Goal: Transaction & Acquisition: Purchase product/service

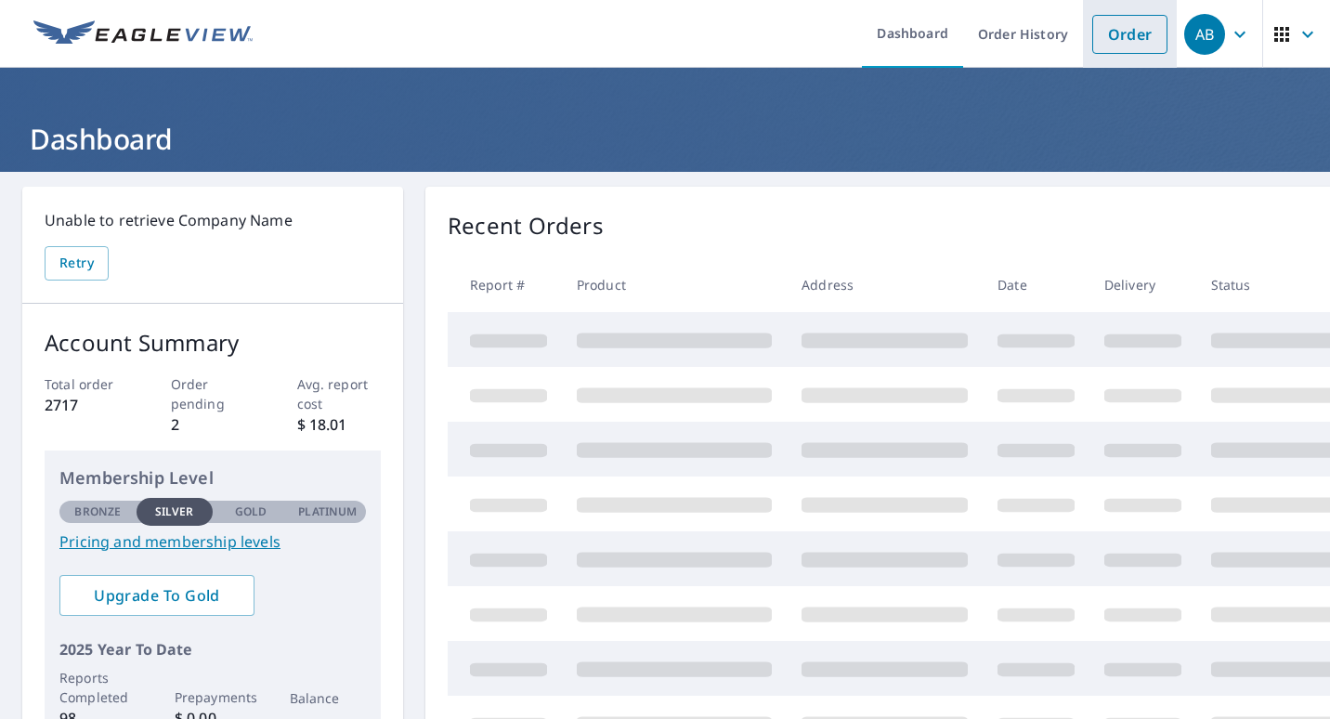
click at [1120, 32] on link "Order" at bounding box center [1129, 34] width 75 height 39
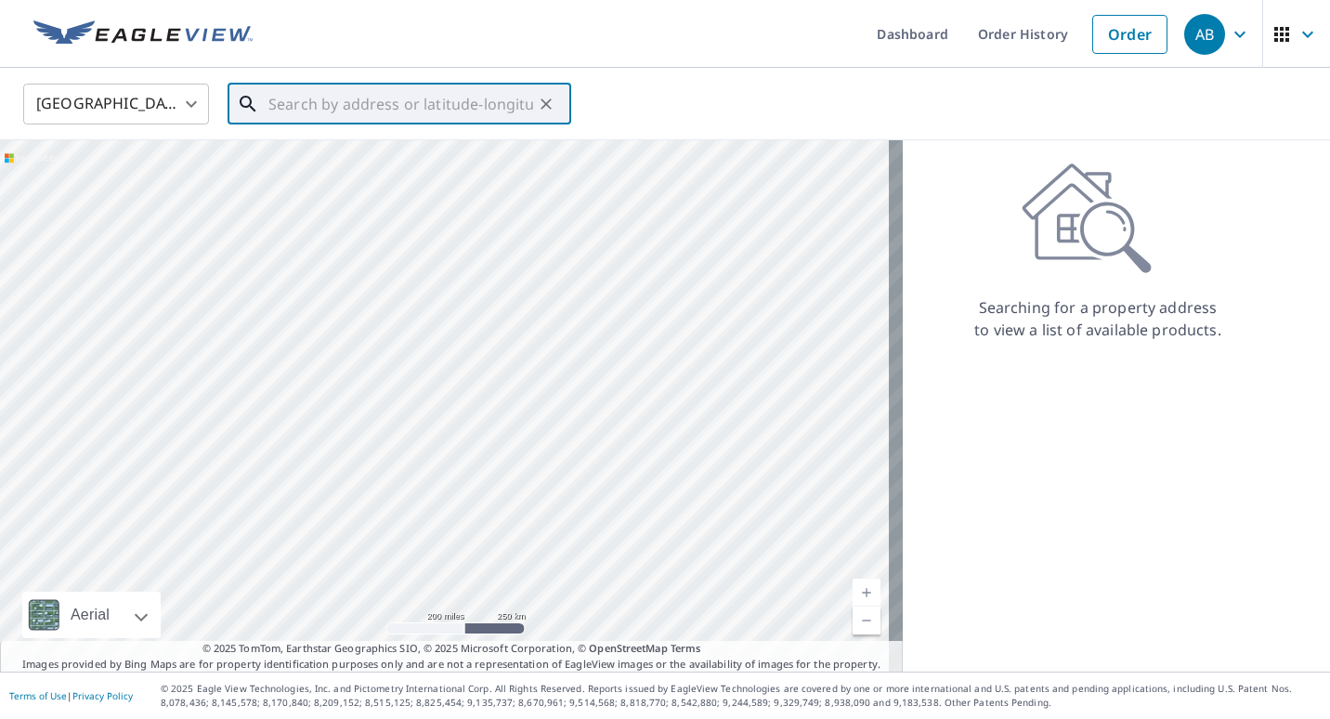
click at [300, 112] on input "text" at bounding box center [400, 104] width 265 height 52
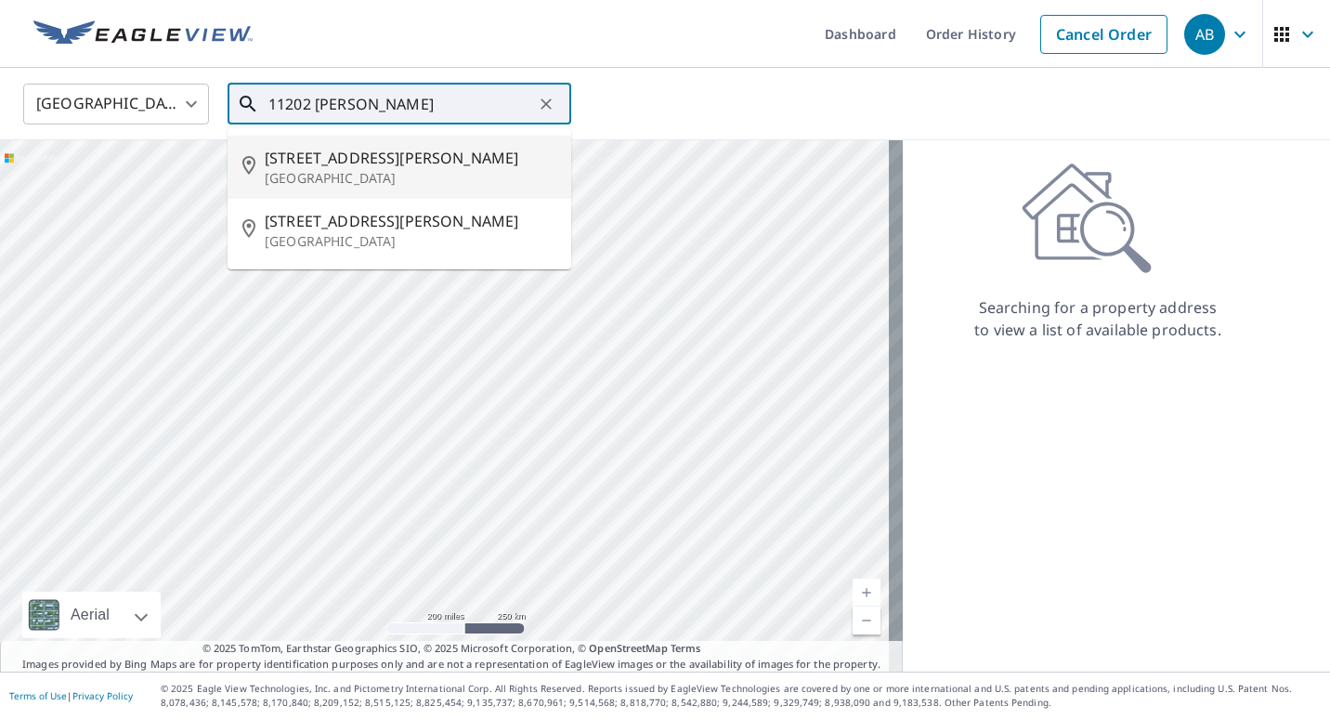
click at [395, 164] on span "[STREET_ADDRESS][PERSON_NAME]" at bounding box center [411, 158] width 292 height 22
type input "[STREET_ADDRESS][PERSON_NAME]"
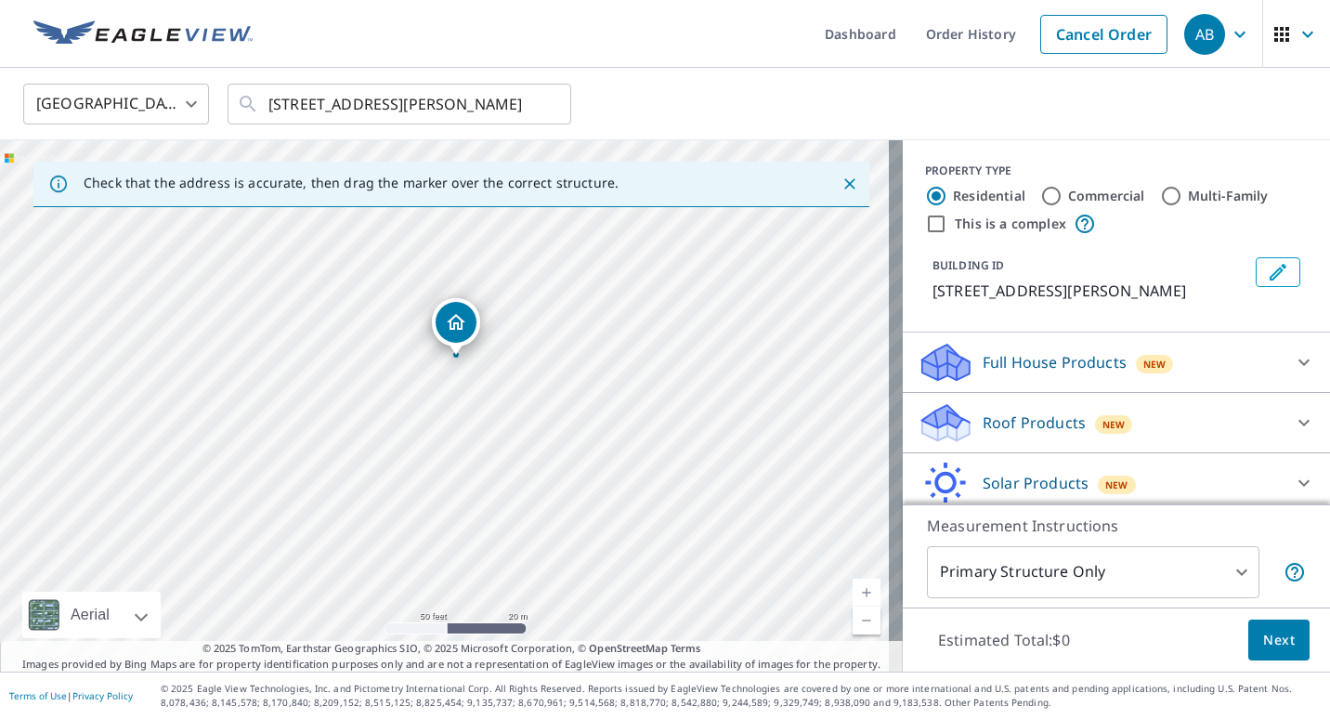
drag, startPoint x: 475, startPoint y: 310, endPoint x: 492, endPoint y: 244, distance: 68.3
drag, startPoint x: 450, startPoint y: 368, endPoint x: 409, endPoint y: 507, distance: 145.2
drag, startPoint x: 484, startPoint y: 392, endPoint x: 496, endPoint y: 400, distance: 14.7
click at [496, 400] on div "[STREET_ADDRESS][PERSON_NAME]" at bounding box center [451, 405] width 903 height 531
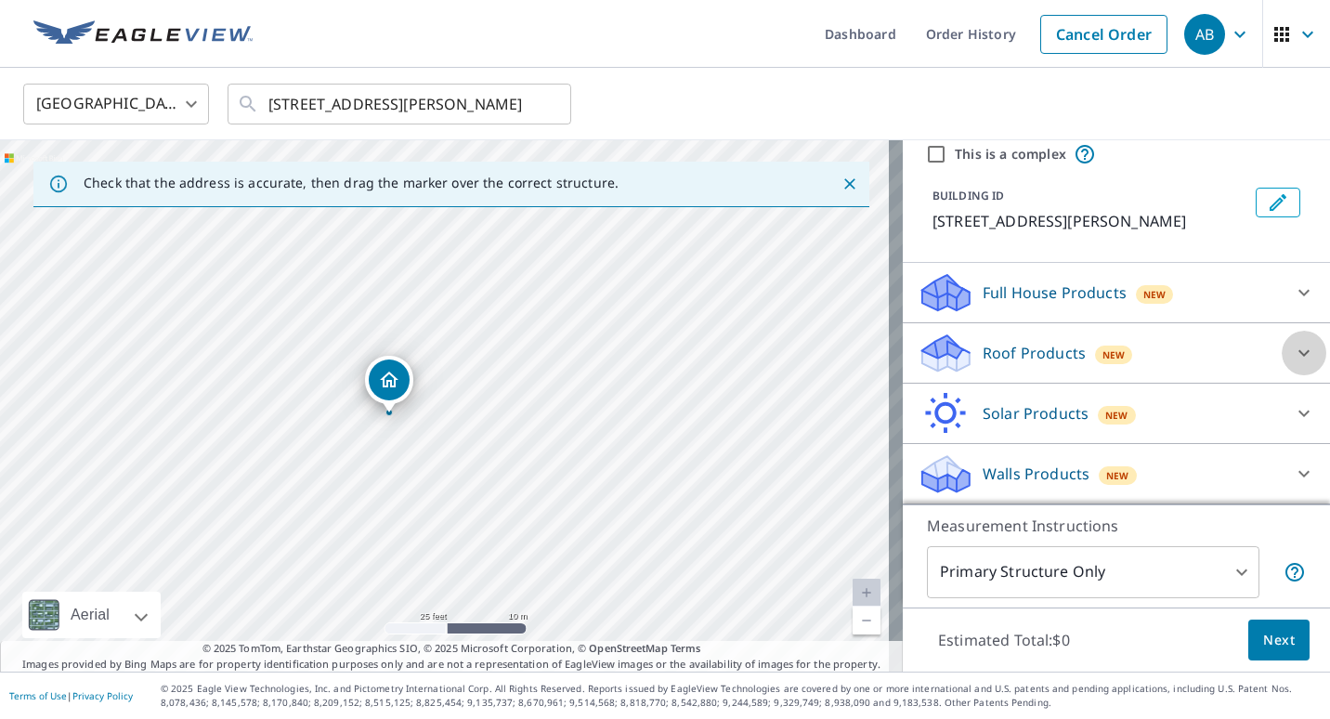
click at [1293, 351] on icon at bounding box center [1304, 353] width 22 height 22
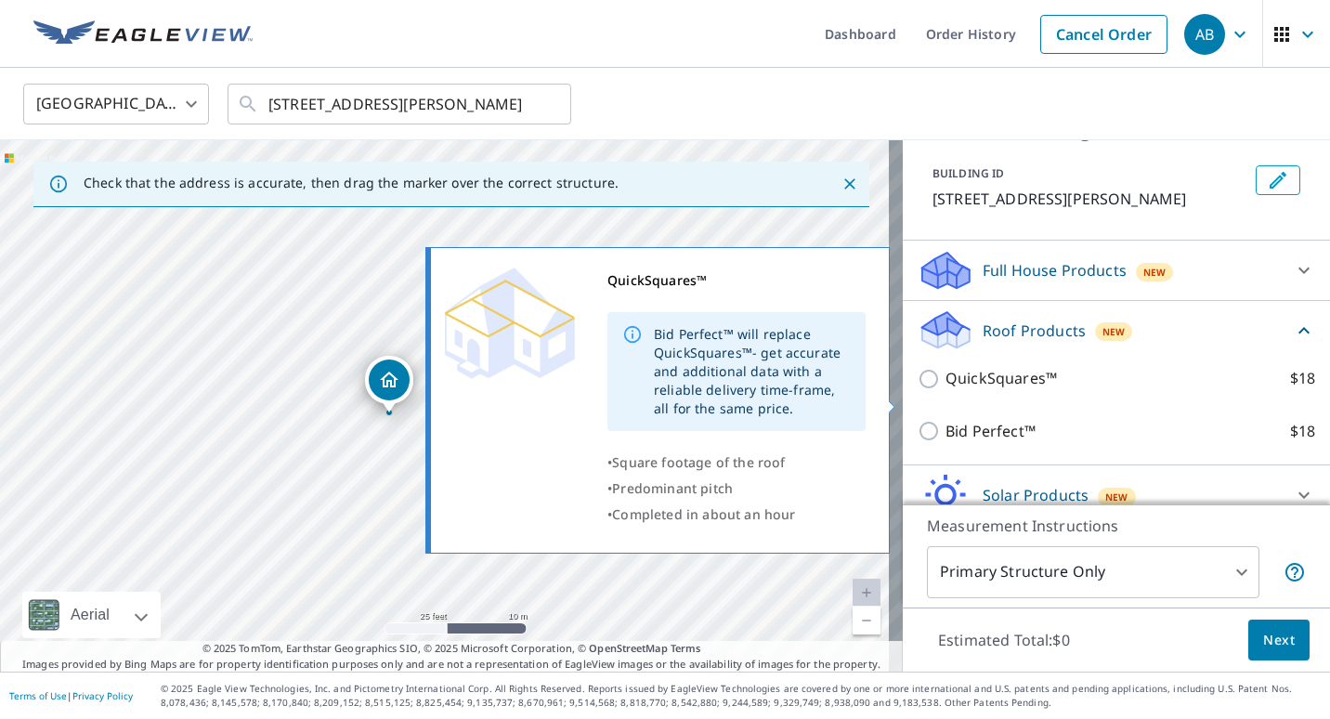
click at [955, 390] on p "QuickSquares™" at bounding box center [1001, 378] width 111 height 23
click at [946, 390] on input "QuickSquares™ $18" at bounding box center [932, 379] width 28 height 22
checkbox input "true"
type input "1"
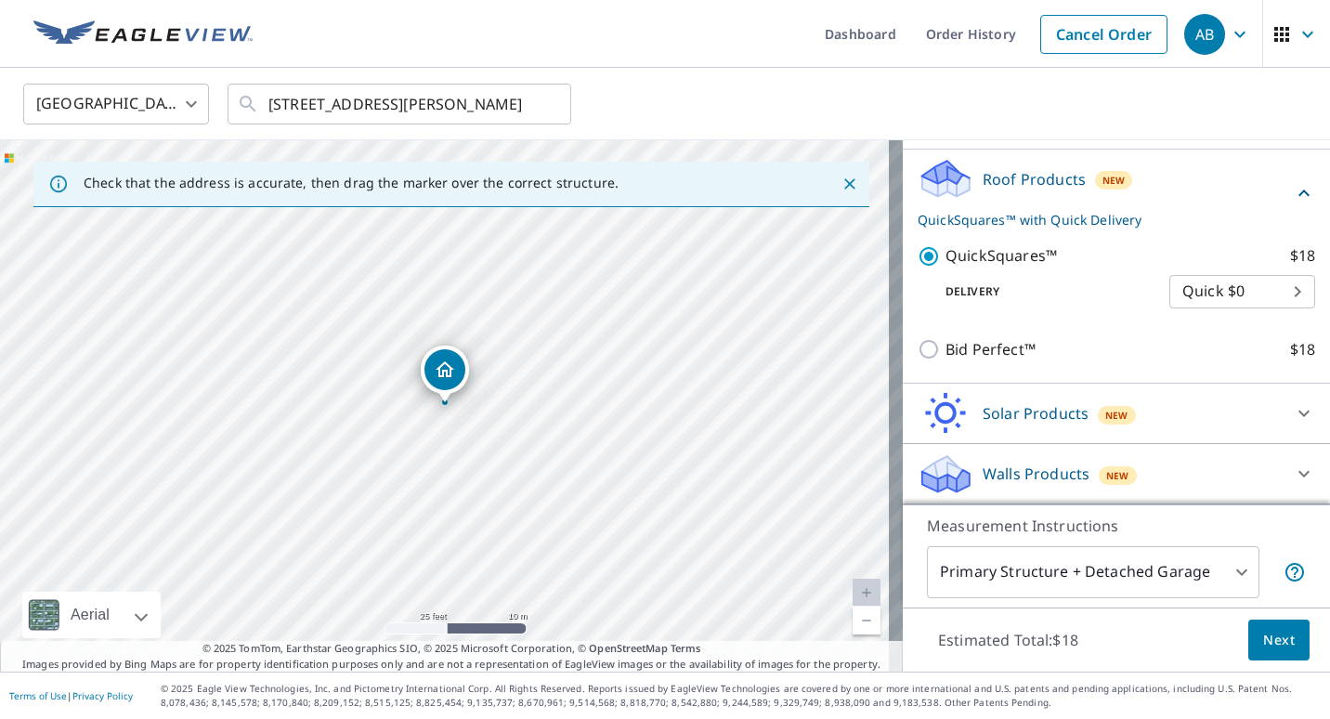
scroll to position [266, 0]
click at [1263, 645] on span "Next" at bounding box center [1279, 640] width 32 height 23
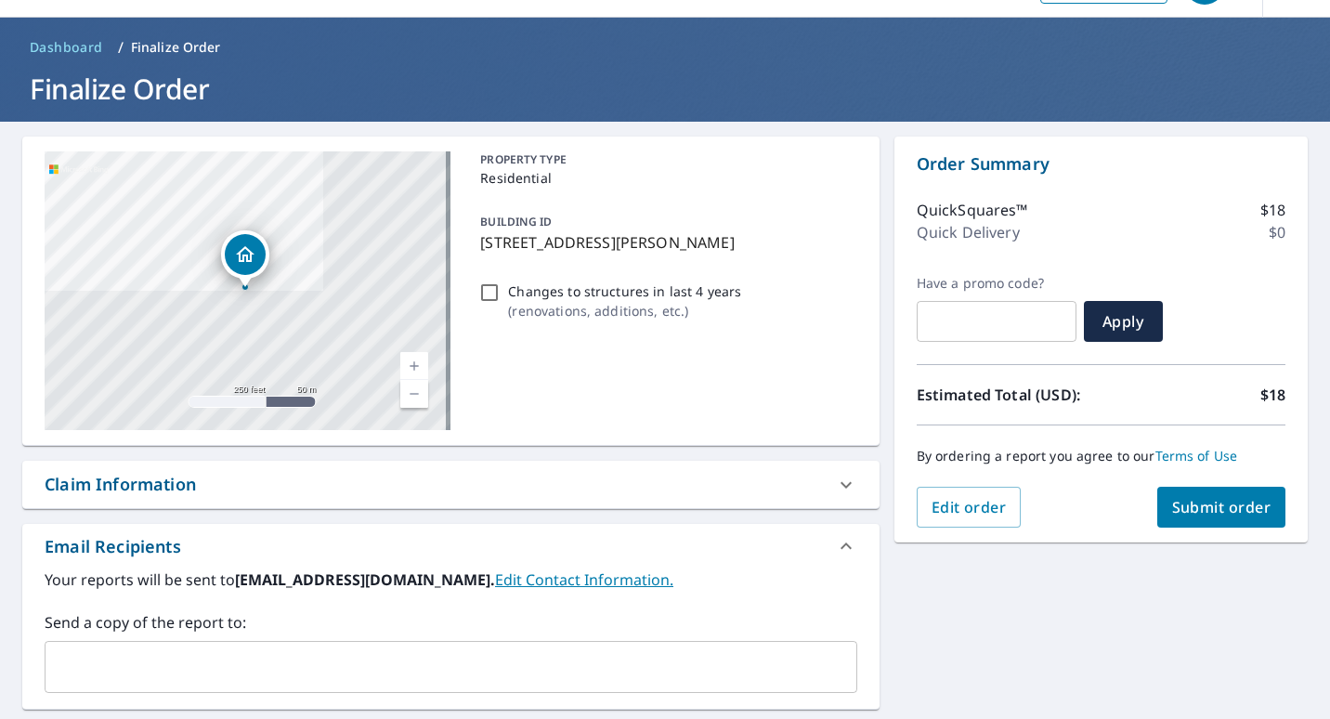
scroll to position [186, 0]
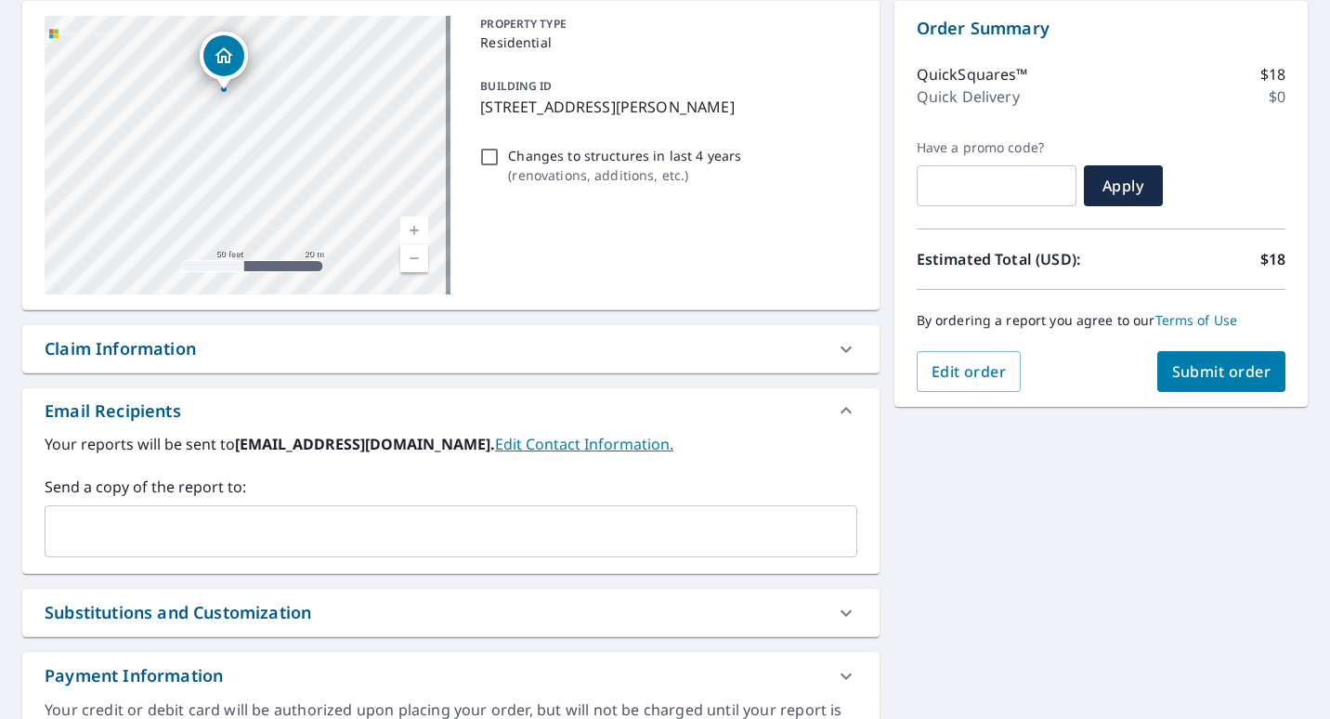
drag, startPoint x: 294, startPoint y: 214, endPoint x: 298, endPoint y: 228, distance: 15.3
click at [298, 228] on div "[STREET_ADDRESS][PERSON_NAME]" at bounding box center [248, 155] width 406 height 279
drag, startPoint x: 307, startPoint y: 169, endPoint x: 330, endPoint y: 216, distance: 52.4
click at [330, 216] on div "[STREET_ADDRESS][PERSON_NAME]" at bounding box center [248, 155] width 406 height 279
drag, startPoint x: 370, startPoint y: 189, endPoint x: 359, endPoint y: 216, distance: 29.2
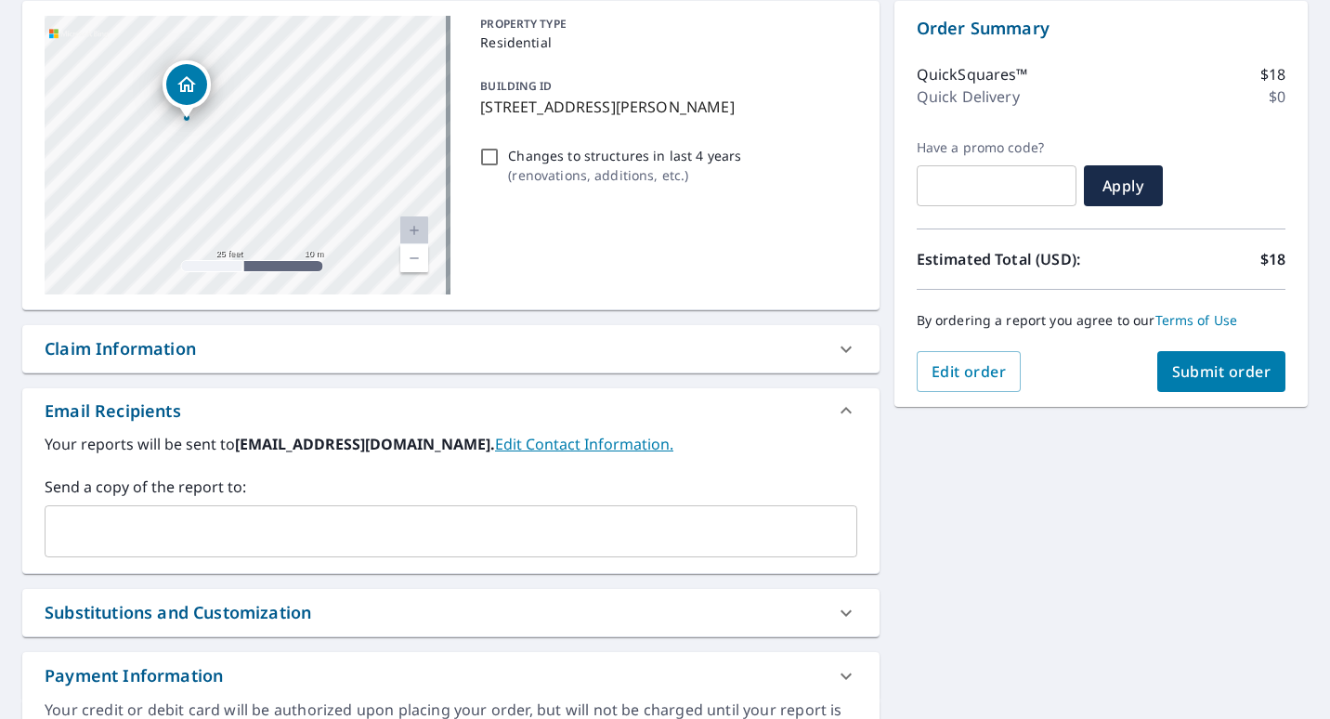
click at [359, 216] on div "[STREET_ADDRESS][PERSON_NAME]" at bounding box center [248, 155] width 406 height 279
click at [297, 528] on input "text" at bounding box center [437, 531] width 768 height 35
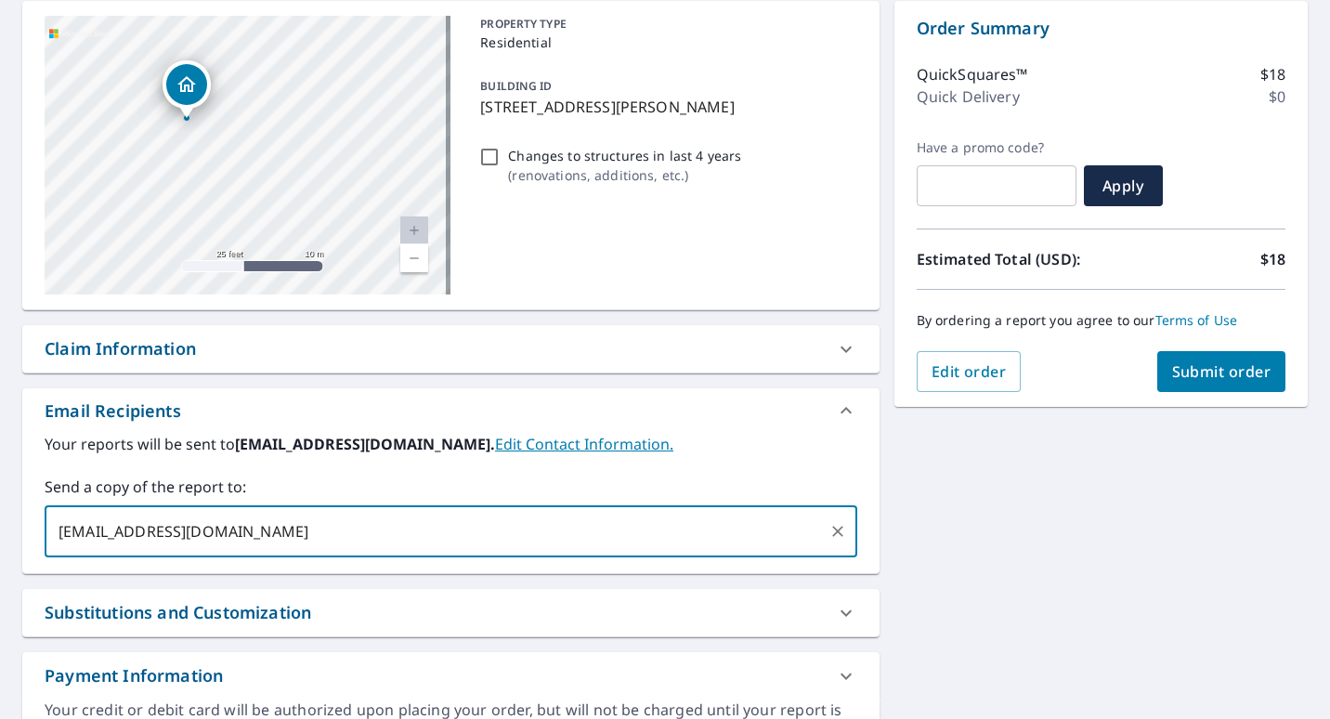
type input "[EMAIL_ADDRESS][DOMAIN_NAME]"
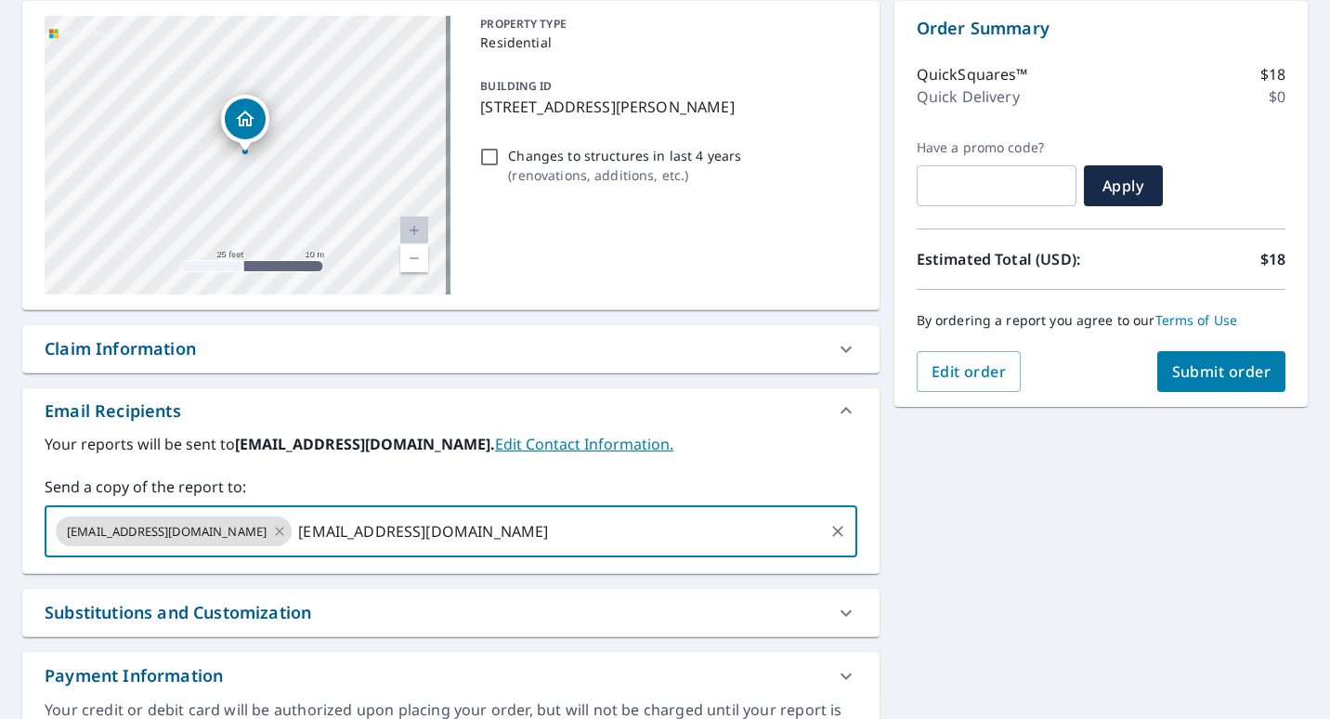
type input "[EMAIL_ADDRESS][DOMAIN_NAME]"
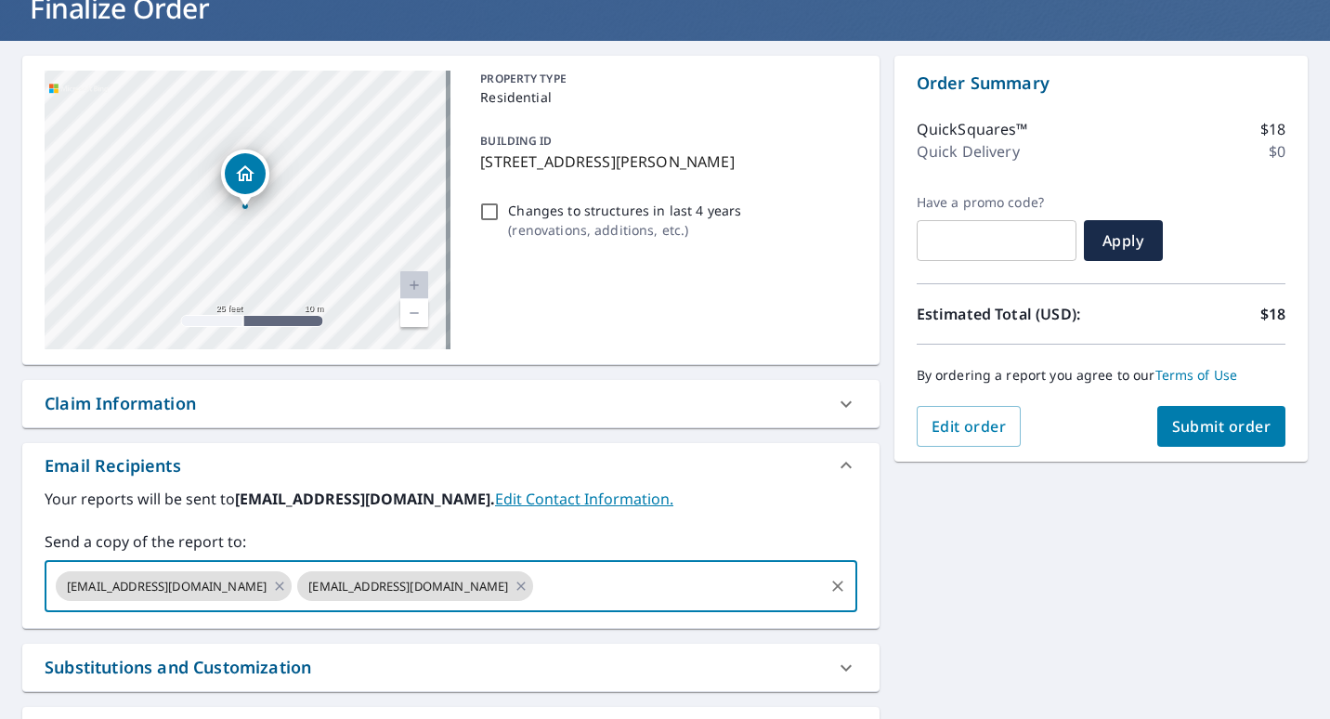
scroll to position [123, 0]
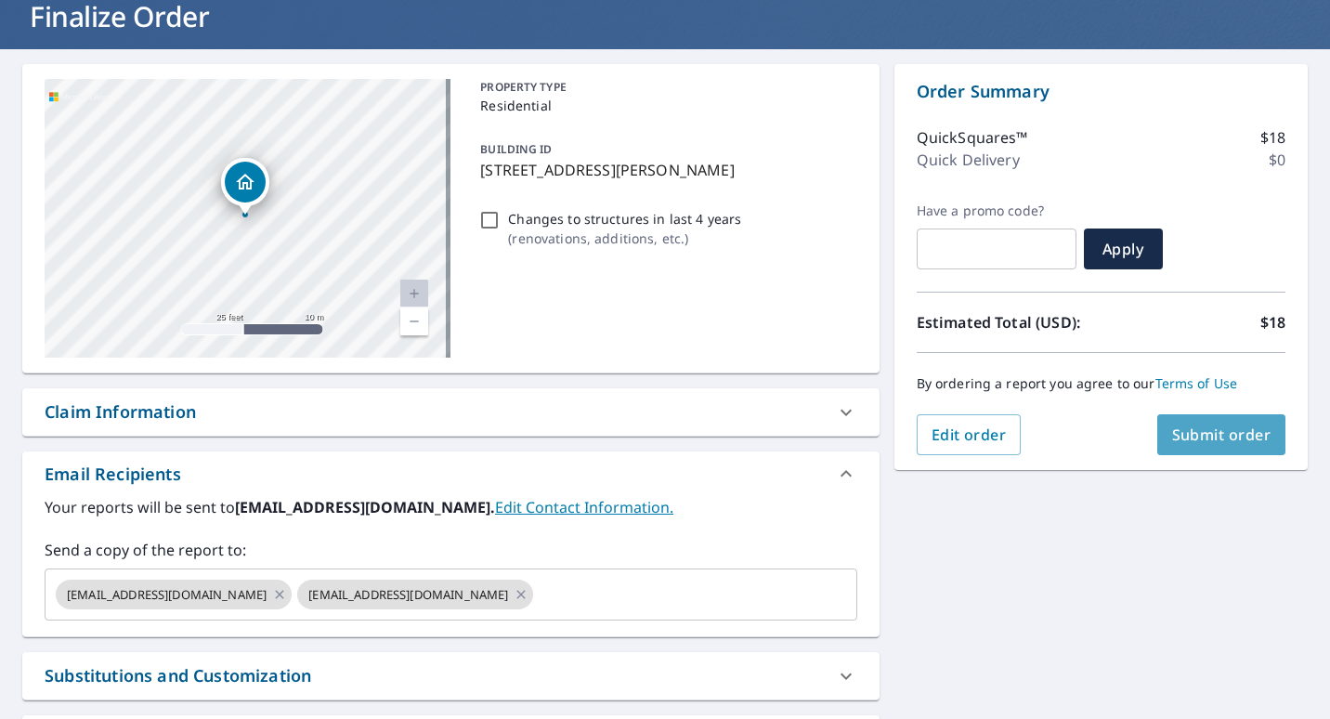
click at [1214, 432] on span "Submit order" at bounding box center [1221, 434] width 99 height 20
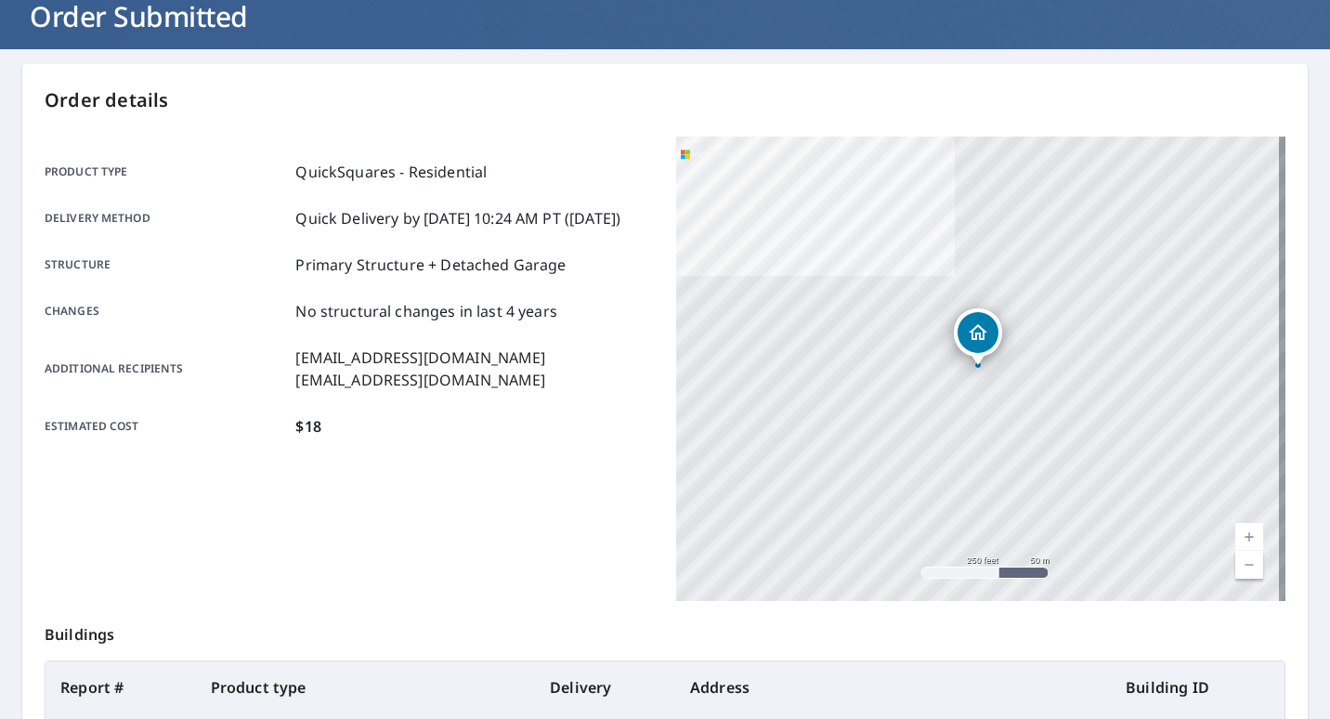
drag, startPoint x: 302, startPoint y: 705, endPoint x: 296, endPoint y: 549, distance: 156.1
click at [302, 705] on th "Product type" at bounding box center [366, 687] width 340 height 52
